Goal: Use online tool/utility: Utilize a website feature to perform a specific function

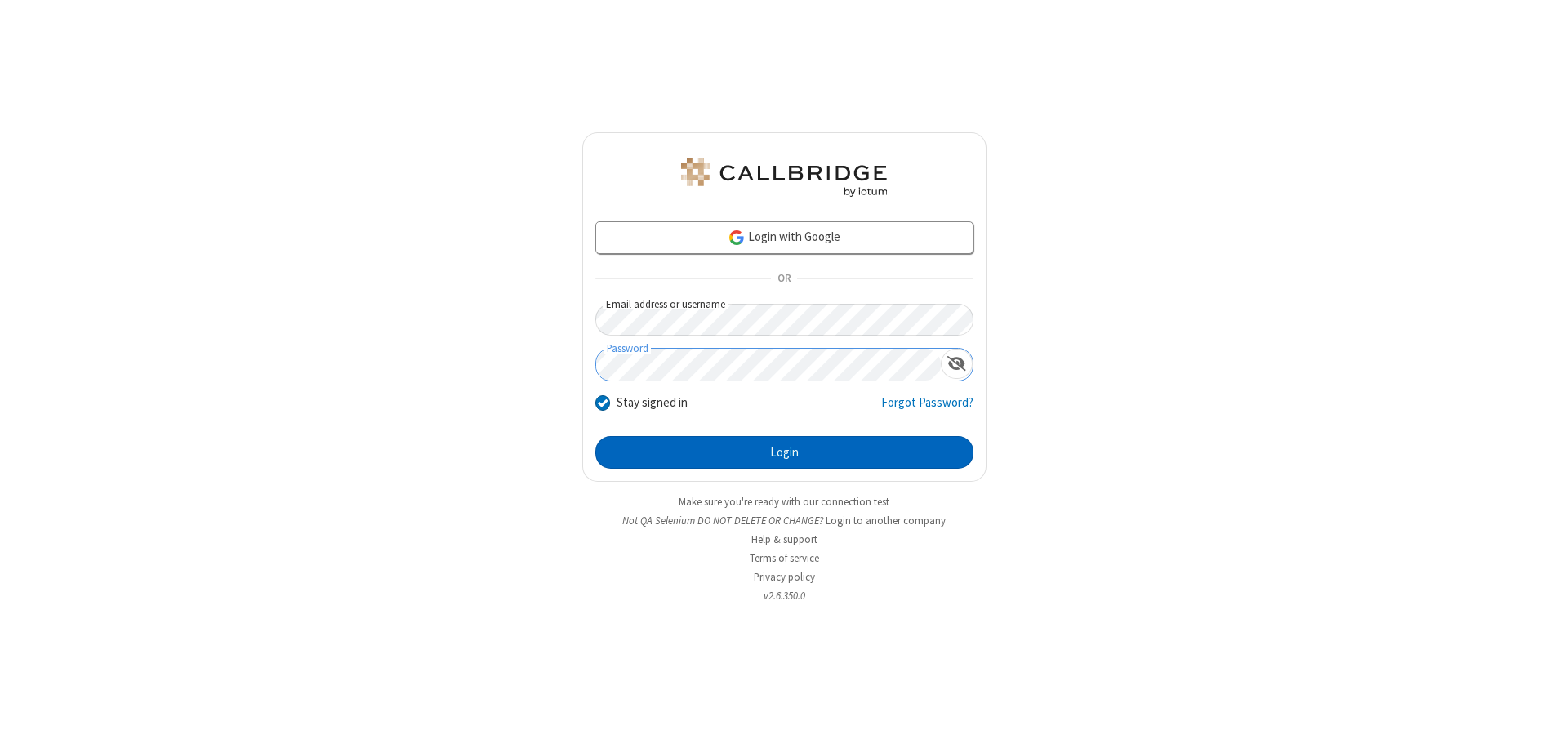
click at [784, 452] on button "Login" at bounding box center [784, 452] width 378 height 32
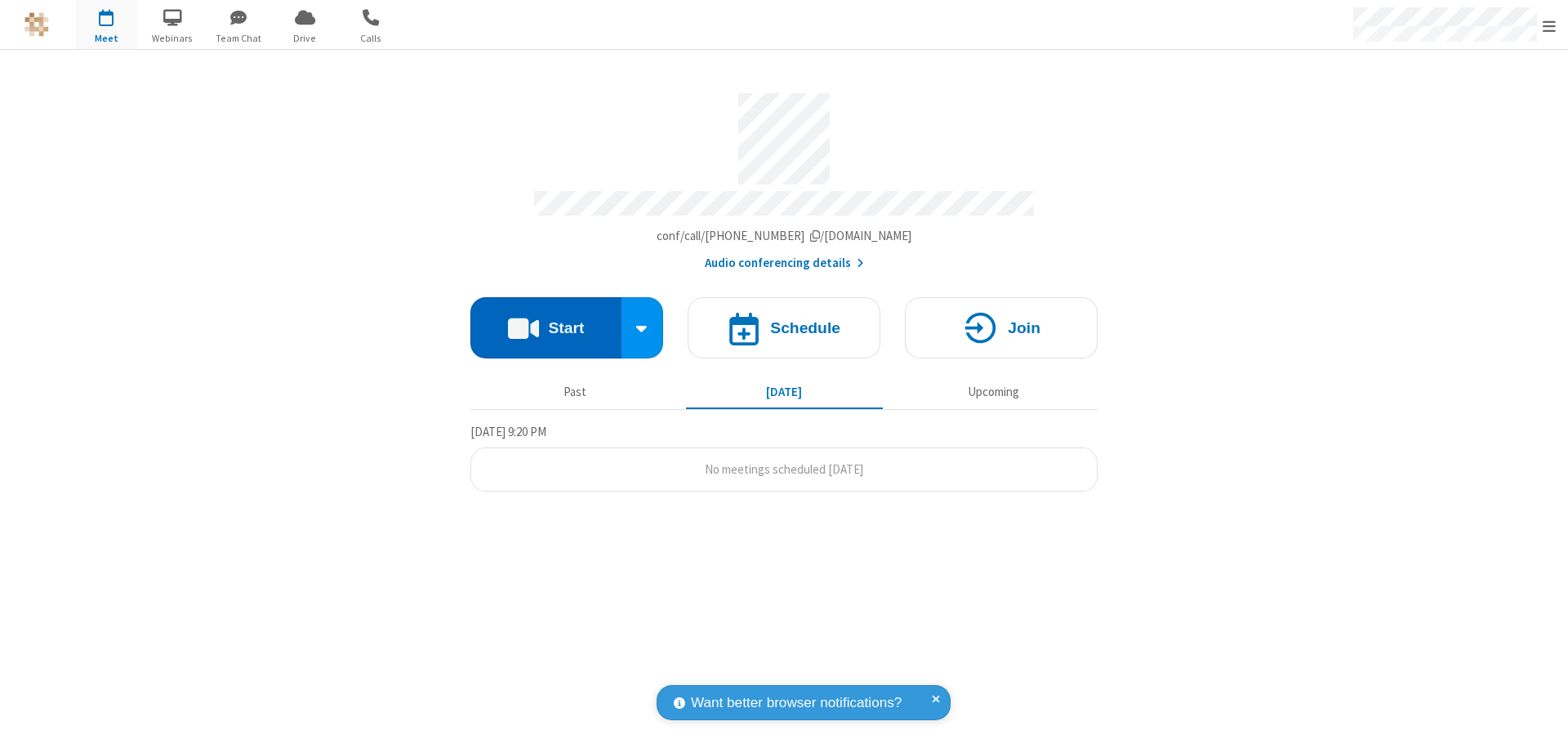
click at [545, 320] on button "Start" at bounding box center [546, 327] width 151 height 61
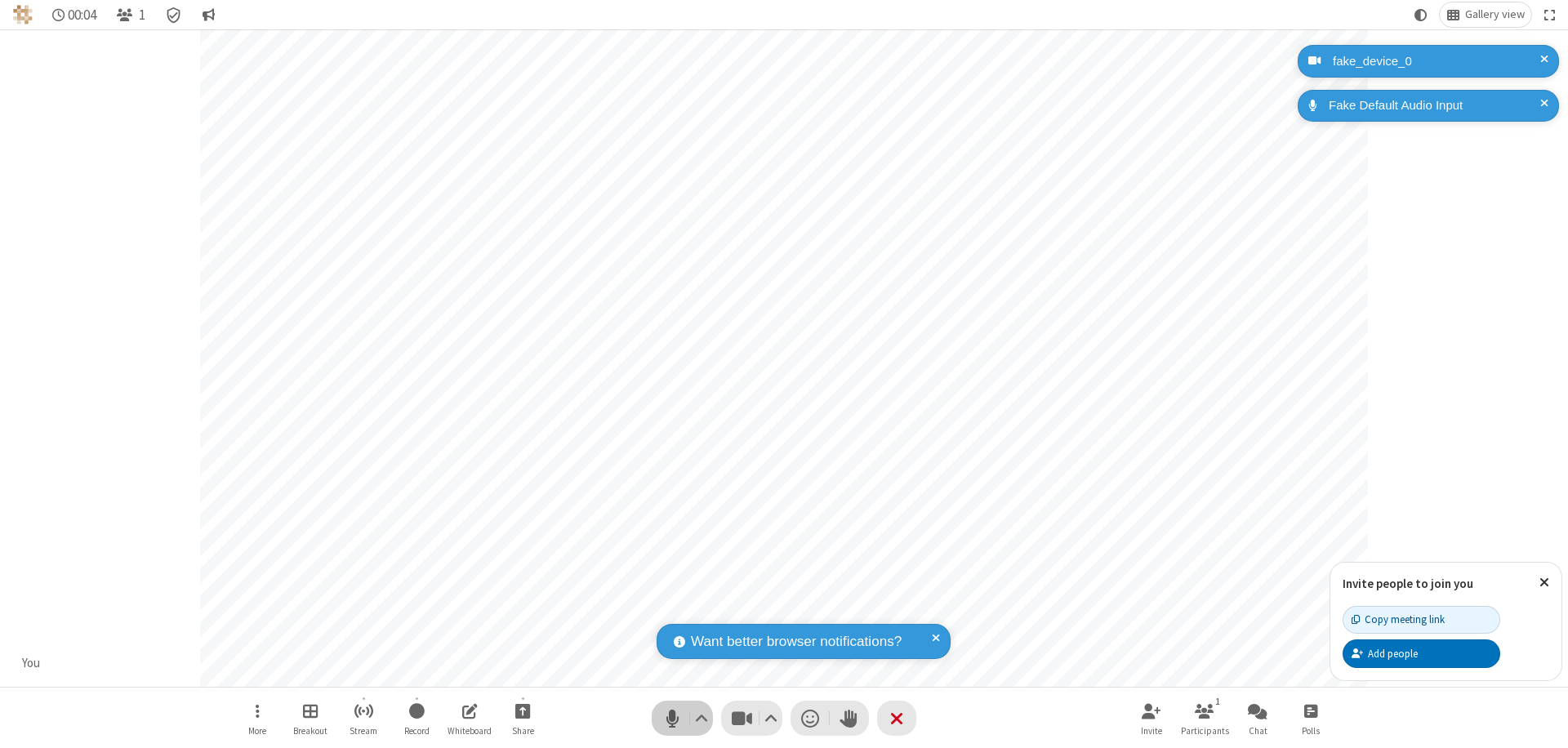
click at [672, 718] on span "Mute (⌘+Shift+A)" at bounding box center [672, 718] width 25 height 24
click at [672, 718] on span "Unmute (⌘+Shift+A)" at bounding box center [672, 718] width 25 height 24
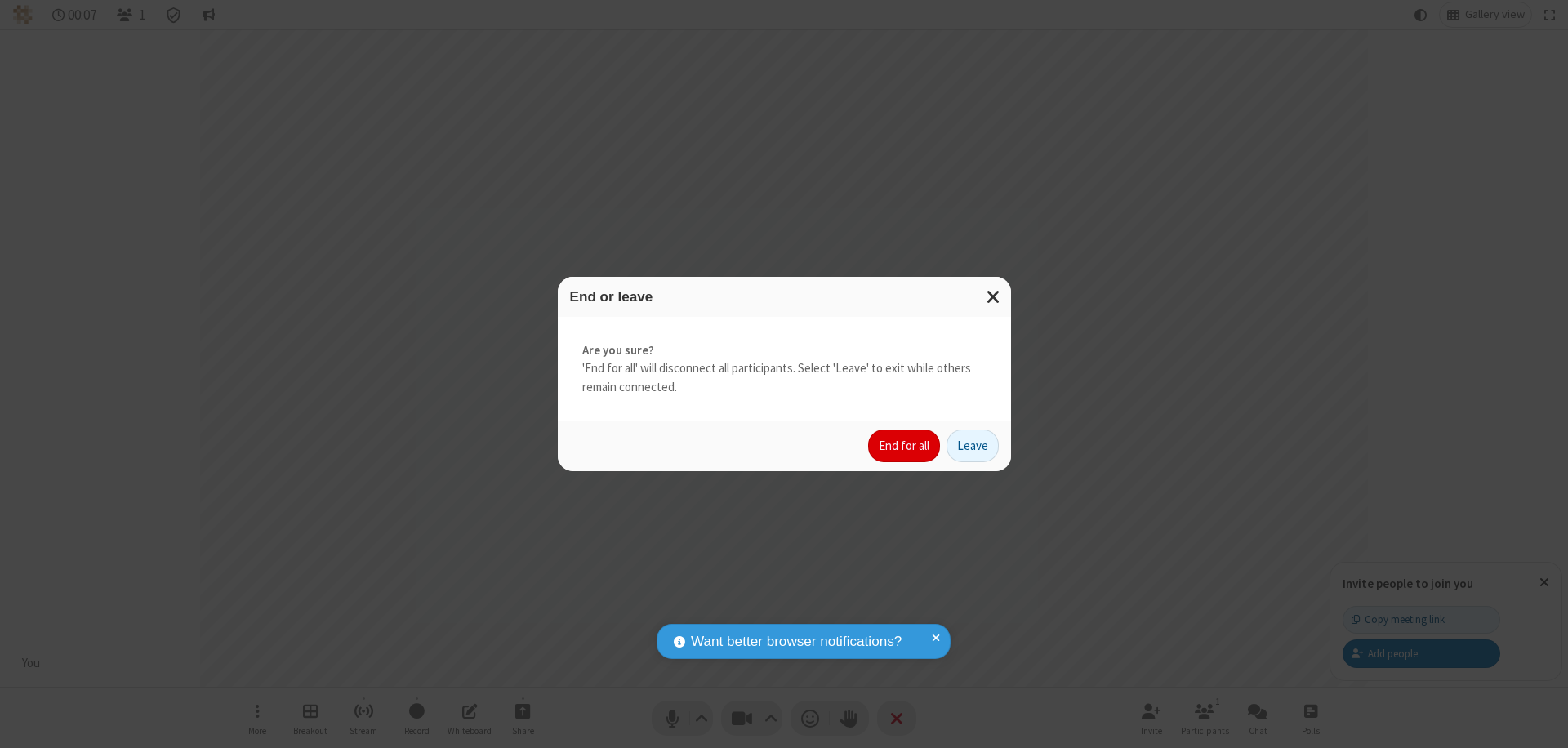
click at [905, 445] on button "End for all" at bounding box center [904, 445] width 72 height 32
